Goal: Information Seeking & Learning: Learn about a topic

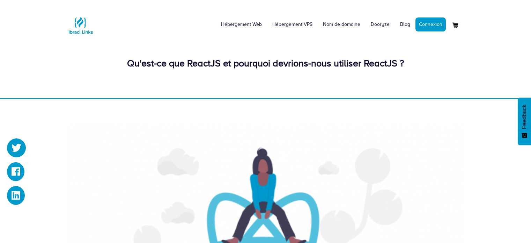
scroll to position [328, 0]
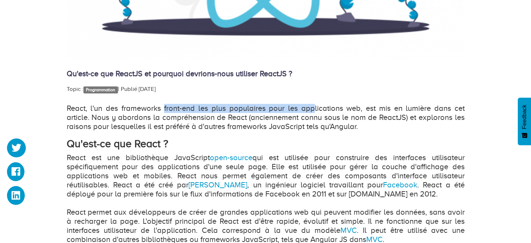
click at [312, 110] on p "React, l'un des frameworks front-end les plus populaires pour les applications …" at bounding box center [266, 117] width 398 height 27
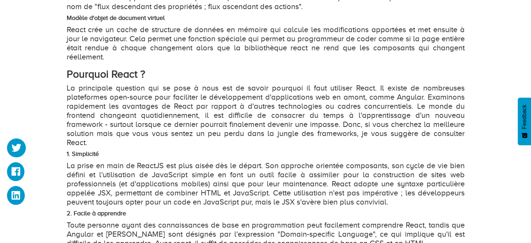
scroll to position [789, 0]
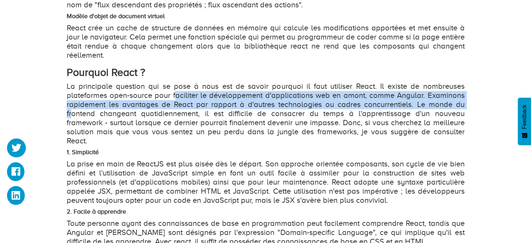
drag, startPoint x: 73, startPoint y: 111, endPoint x: 177, endPoint y: 100, distance: 104.6
click at [177, 100] on p "La principale question qui se pose à nous est de savoir pourquoi il faut utilis…" at bounding box center [266, 114] width 398 height 64
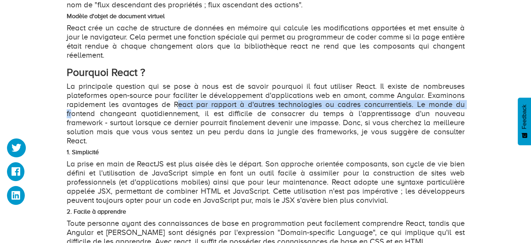
click at [180, 105] on p "La principale question qui se pose à nous est de savoir pourquoi il faut utilis…" at bounding box center [266, 114] width 398 height 64
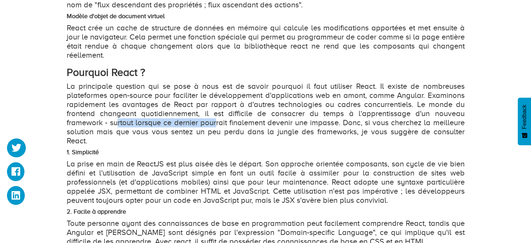
drag, startPoint x: 117, startPoint y: 122, endPoint x: 215, endPoint y: 118, distance: 98.5
click at [215, 118] on p "La principale question qui se pose à nous est de savoir pourquoi il faut utilis…" at bounding box center [266, 114] width 398 height 64
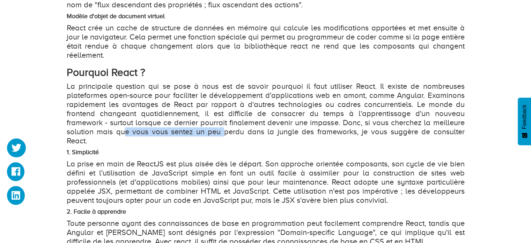
drag, startPoint x: 124, startPoint y: 132, endPoint x: 223, endPoint y: 127, distance: 99.6
click at [223, 127] on p "La principale question qui se pose à nous est de savoir pourquoi il faut utilis…" at bounding box center [266, 114] width 398 height 64
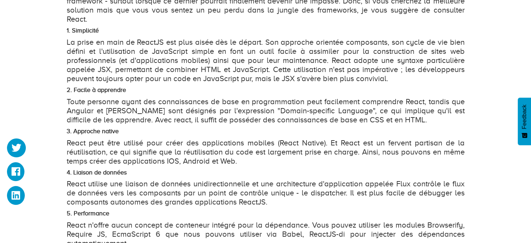
scroll to position [910, 0]
drag, startPoint x: 117, startPoint y: 108, endPoint x: 199, endPoint y: 107, distance: 81.3
click at [199, 107] on p "Toute personne ayant des connaissances de base en programmation peut facilement…" at bounding box center [266, 110] width 398 height 27
drag, startPoint x: 189, startPoint y: 110, endPoint x: 300, endPoint y: 111, distance: 110.6
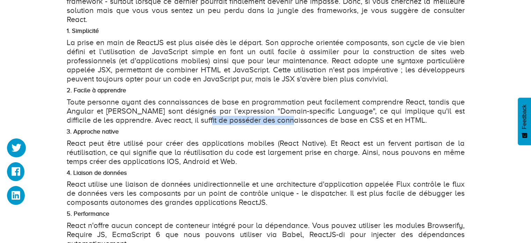
click at [300, 111] on p "Toute personne ayant des connaissances de base en programmation peut facilement…" at bounding box center [266, 110] width 398 height 27
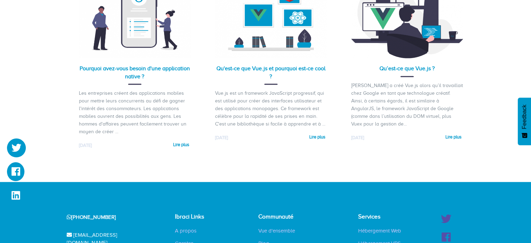
scroll to position [1332, 0]
